Goal: Task Accomplishment & Management: Understand process/instructions

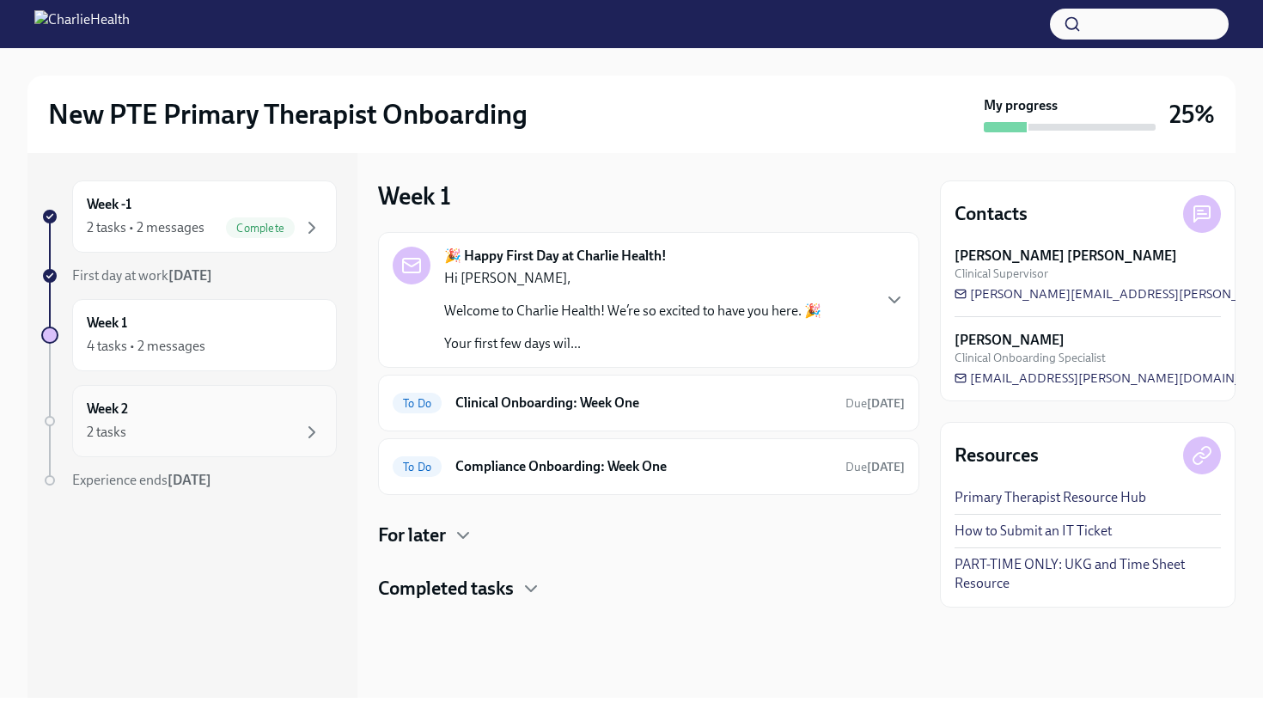
click at [125, 410] on h6 "Week 2" at bounding box center [107, 408] width 41 height 19
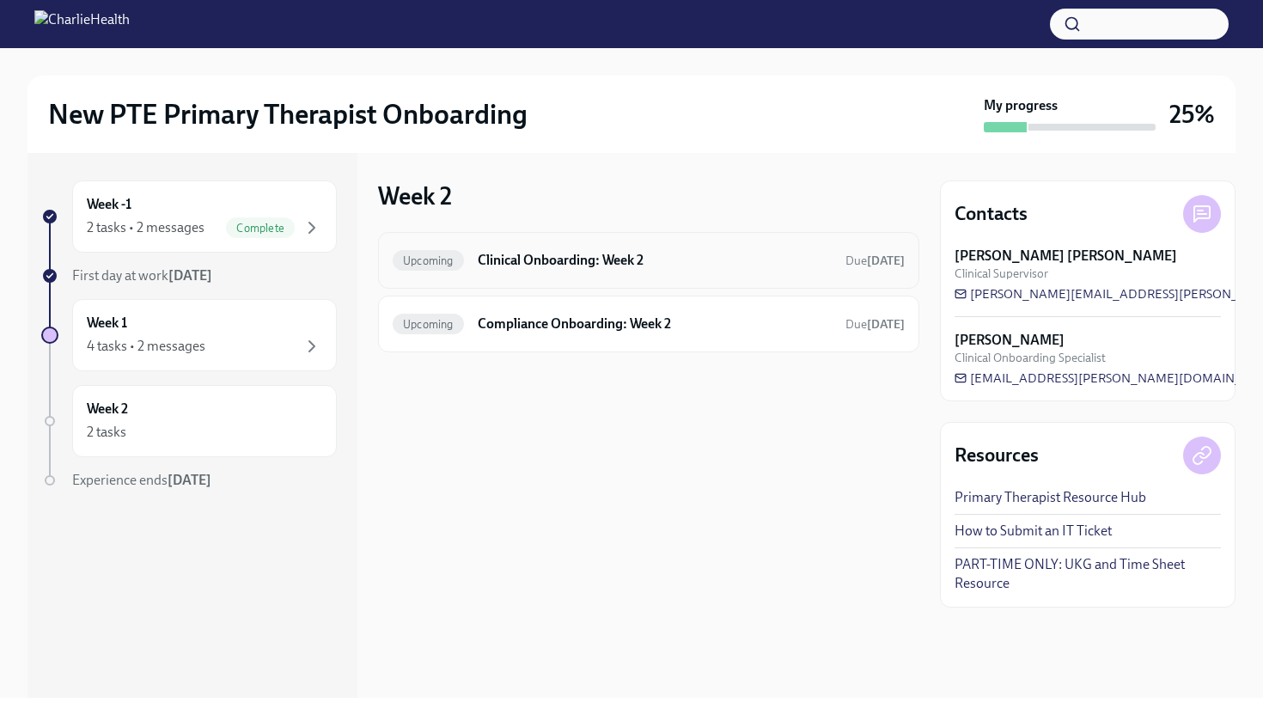
click at [493, 267] on h6 "Clinical Onboarding: Week 2" at bounding box center [655, 260] width 354 height 19
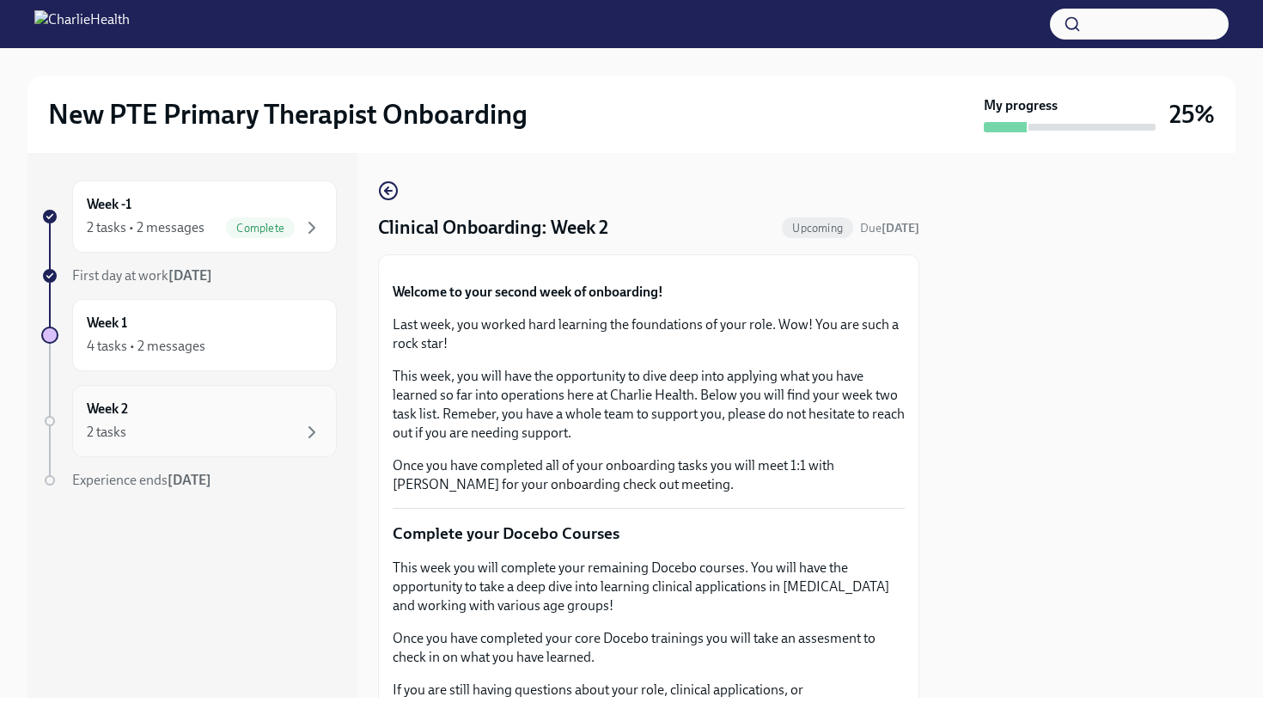
click at [245, 442] on div "Week 2 2 tasks" at bounding box center [204, 421] width 265 height 72
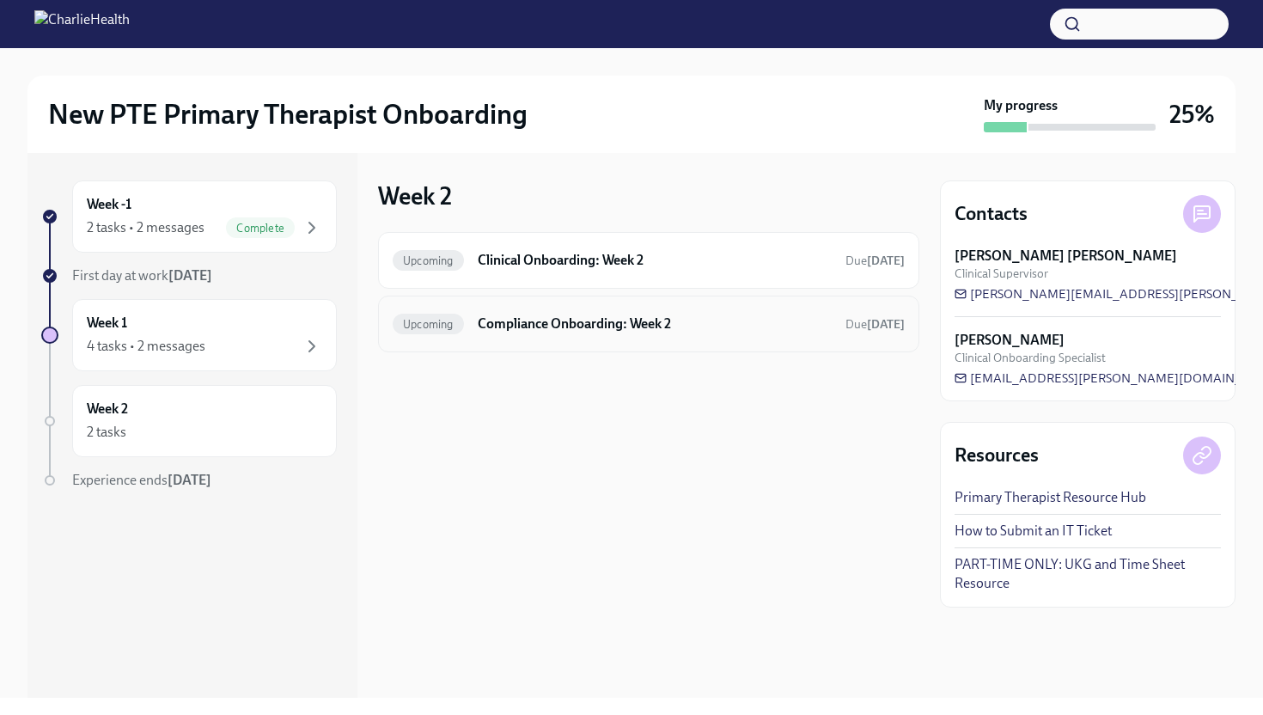
click at [544, 325] on h6 "Compliance Onboarding: Week 2" at bounding box center [655, 323] width 354 height 19
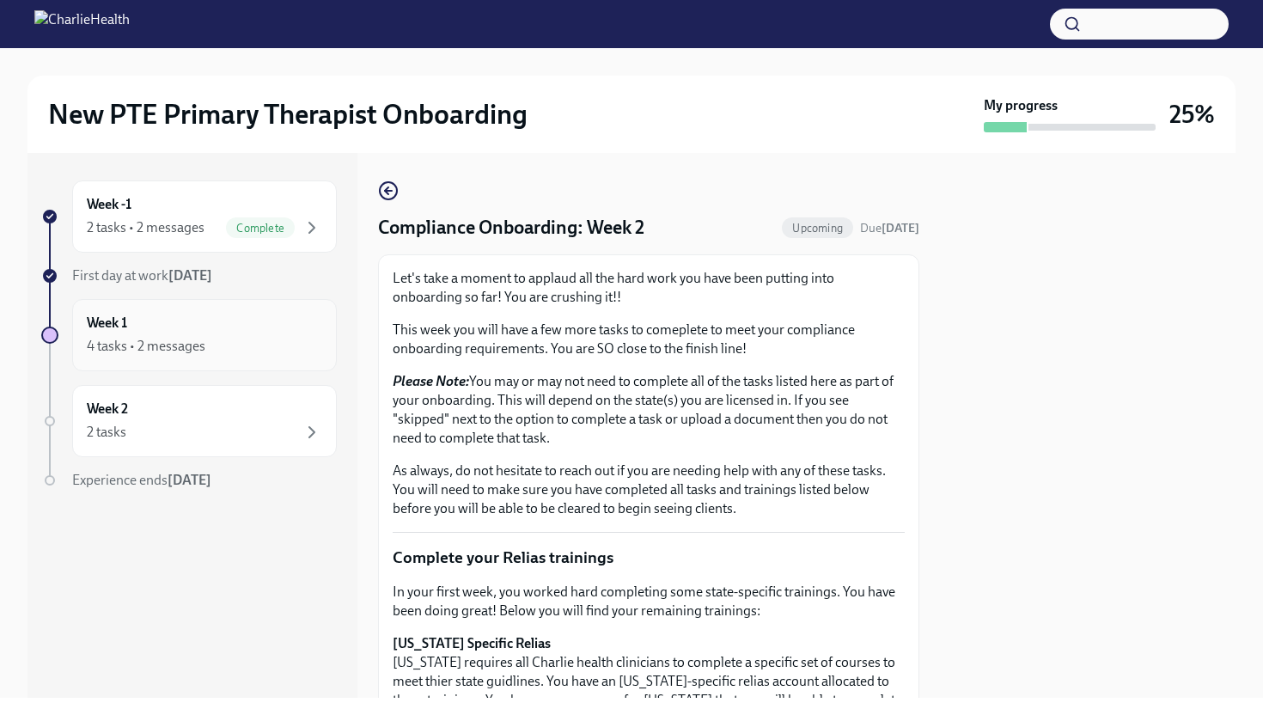
click at [271, 317] on div "Week 1 4 tasks • 2 messages" at bounding box center [204, 334] width 235 height 43
